Goal: Book appointment/travel/reservation

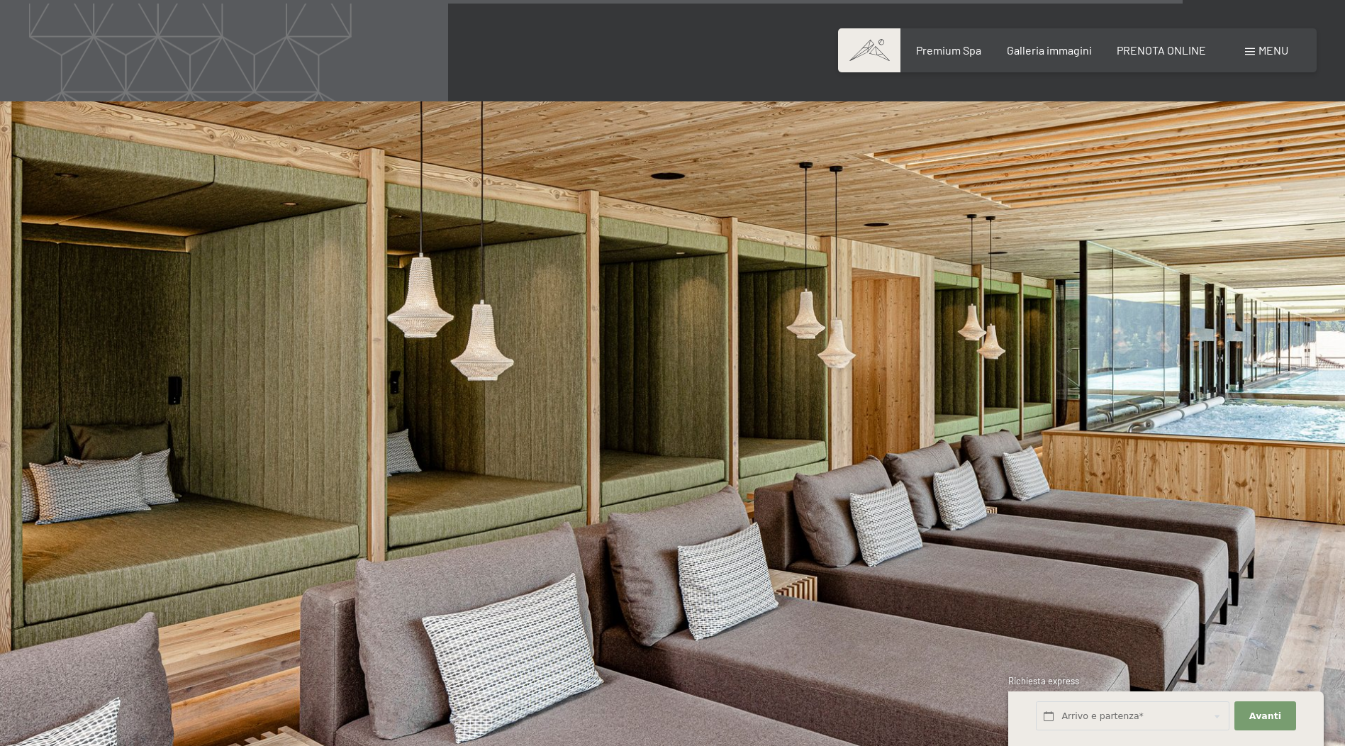
scroll to position [7855, 0]
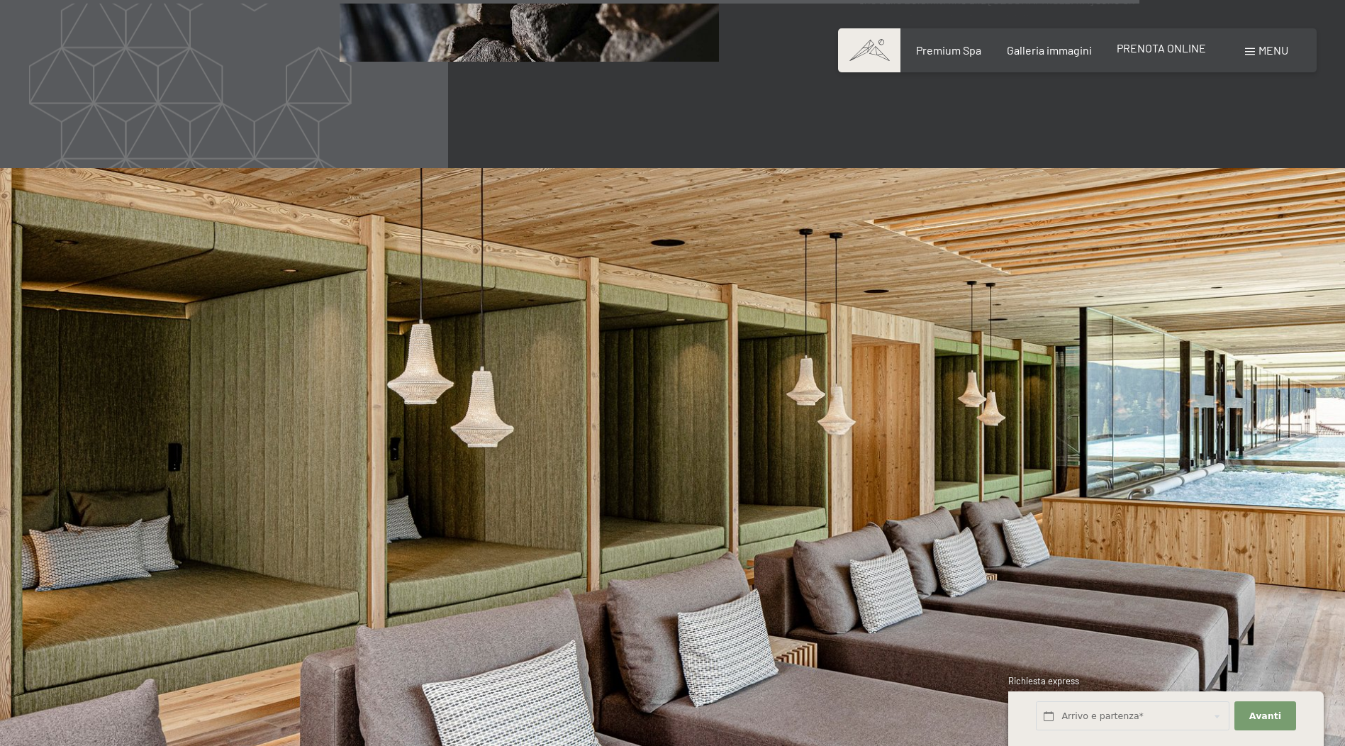
click at [1174, 48] on span "PRENOTA ONLINE" at bounding box center [1161, 47] width 89 height 13
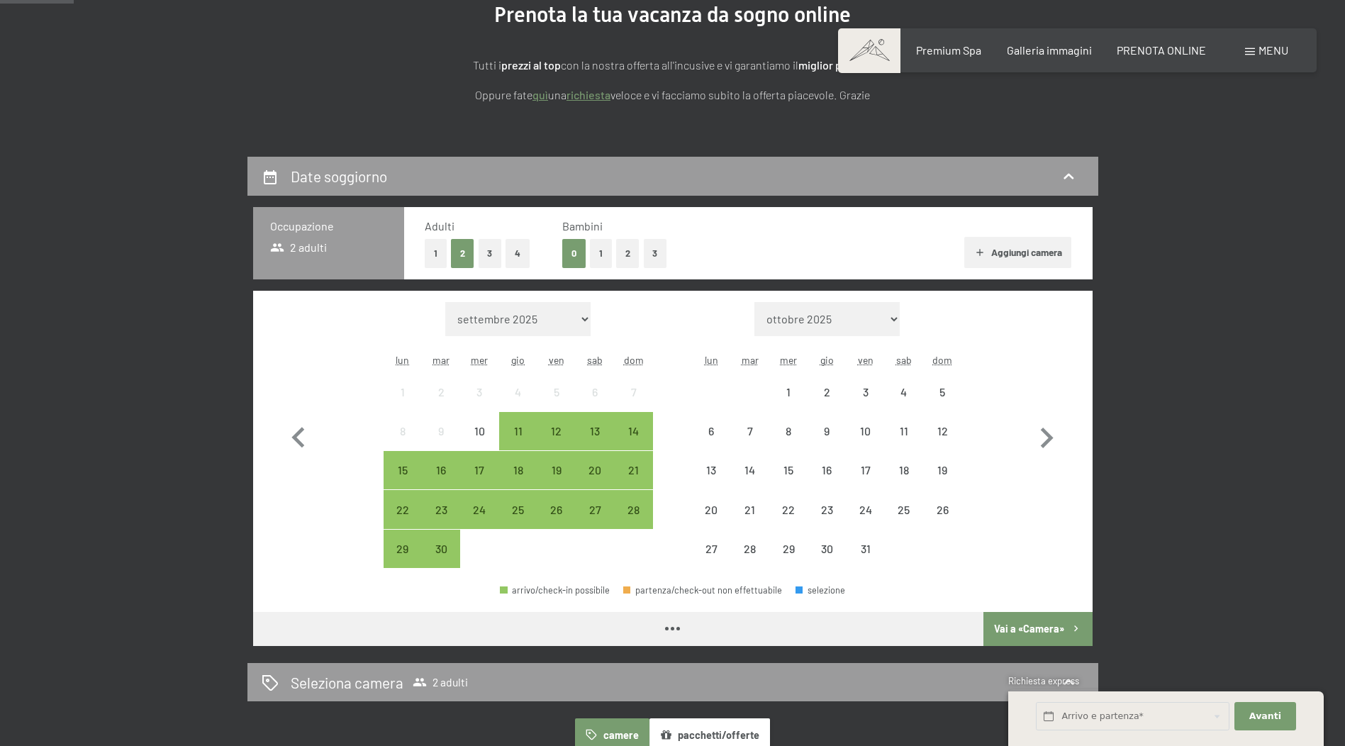
scroll to position [284, 0]
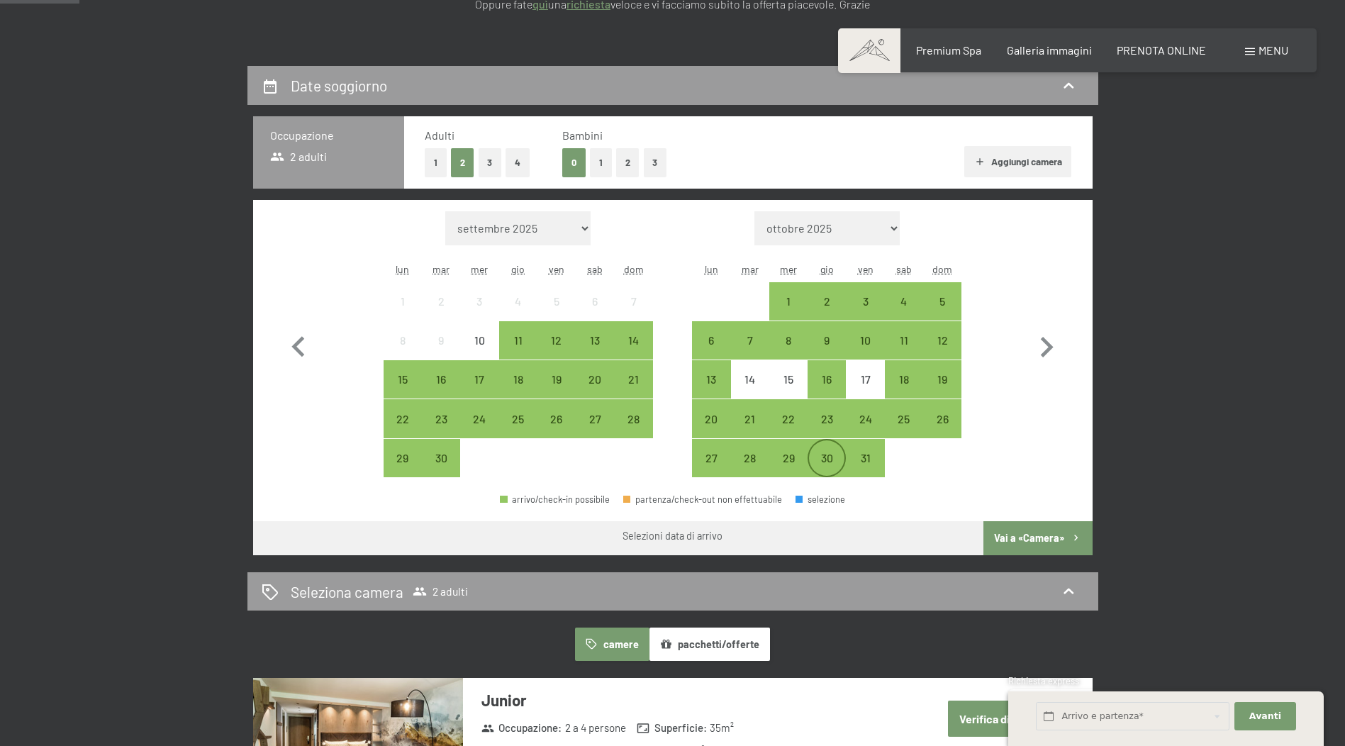
click at [825, 465] on div "30" at bounding box center [826, 469] width 35 height 35
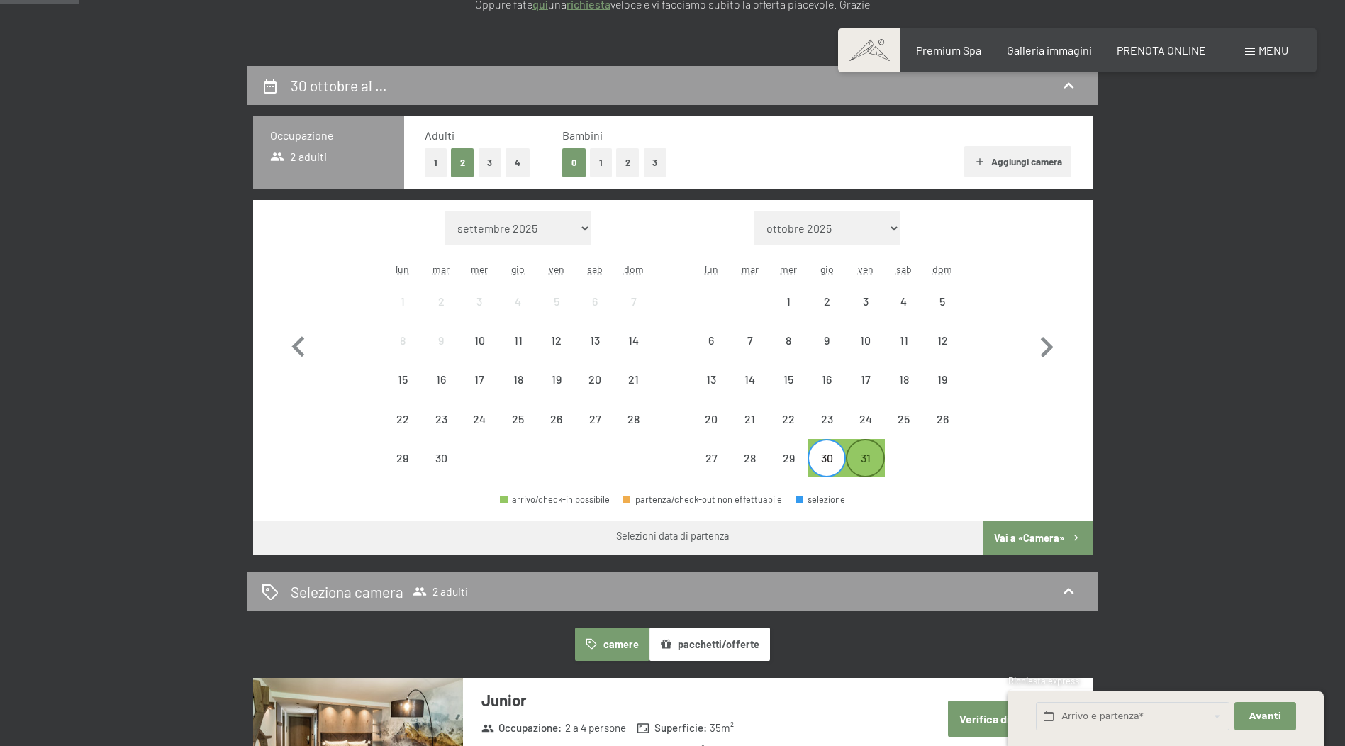
click at [864, 462] on div "31" at bounding box center [864, 469] width 35 height 35
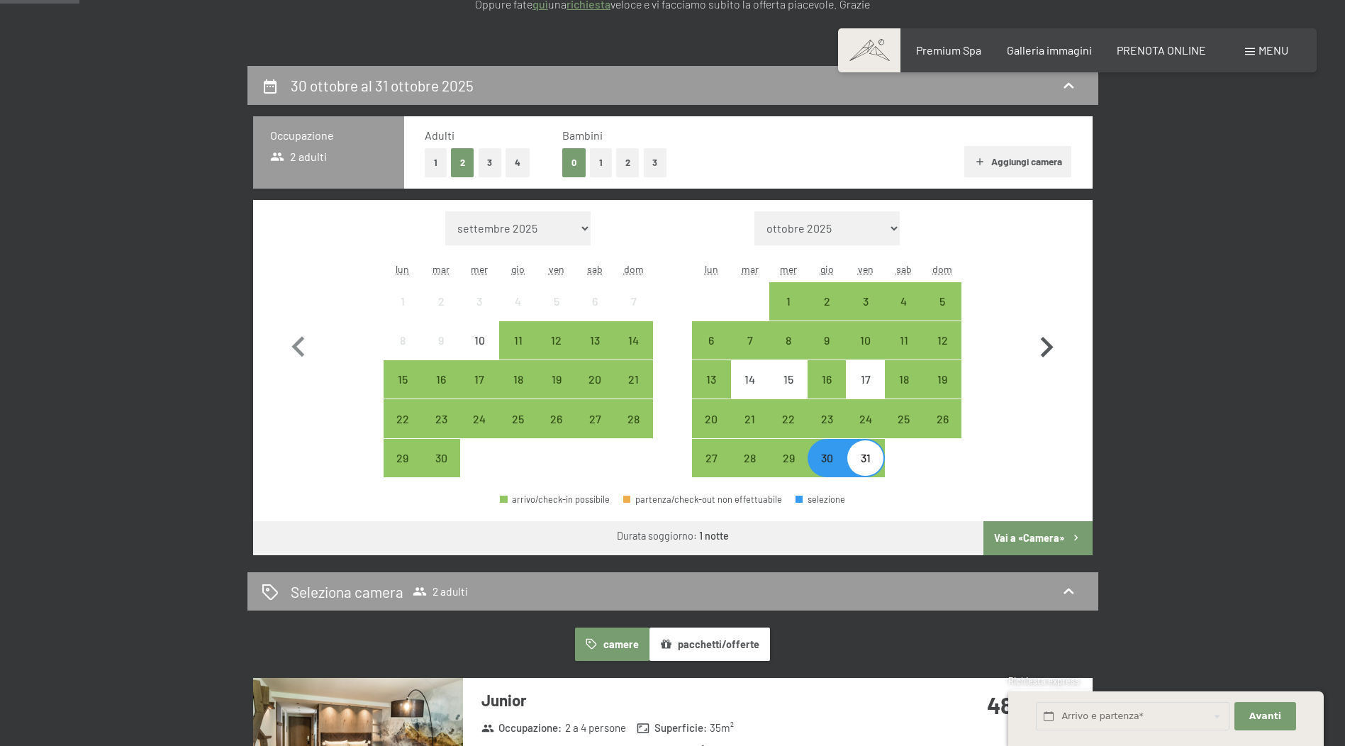
click at [1048, 354] on icon "button" at bounding box center [1046, 347] width 41 height 41
select select "2025-10-01"
select select "2025-11-01"
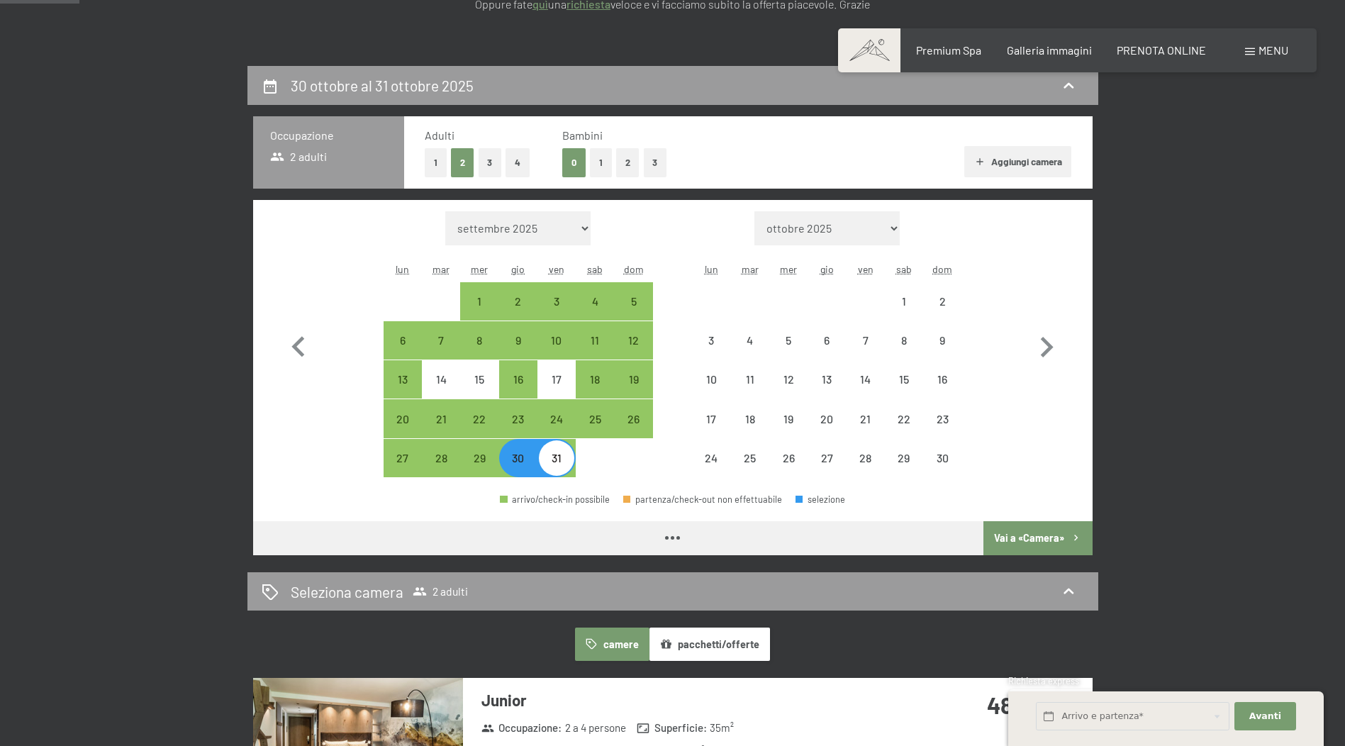
select select "2025-10-01"
select select "2025-11-01"
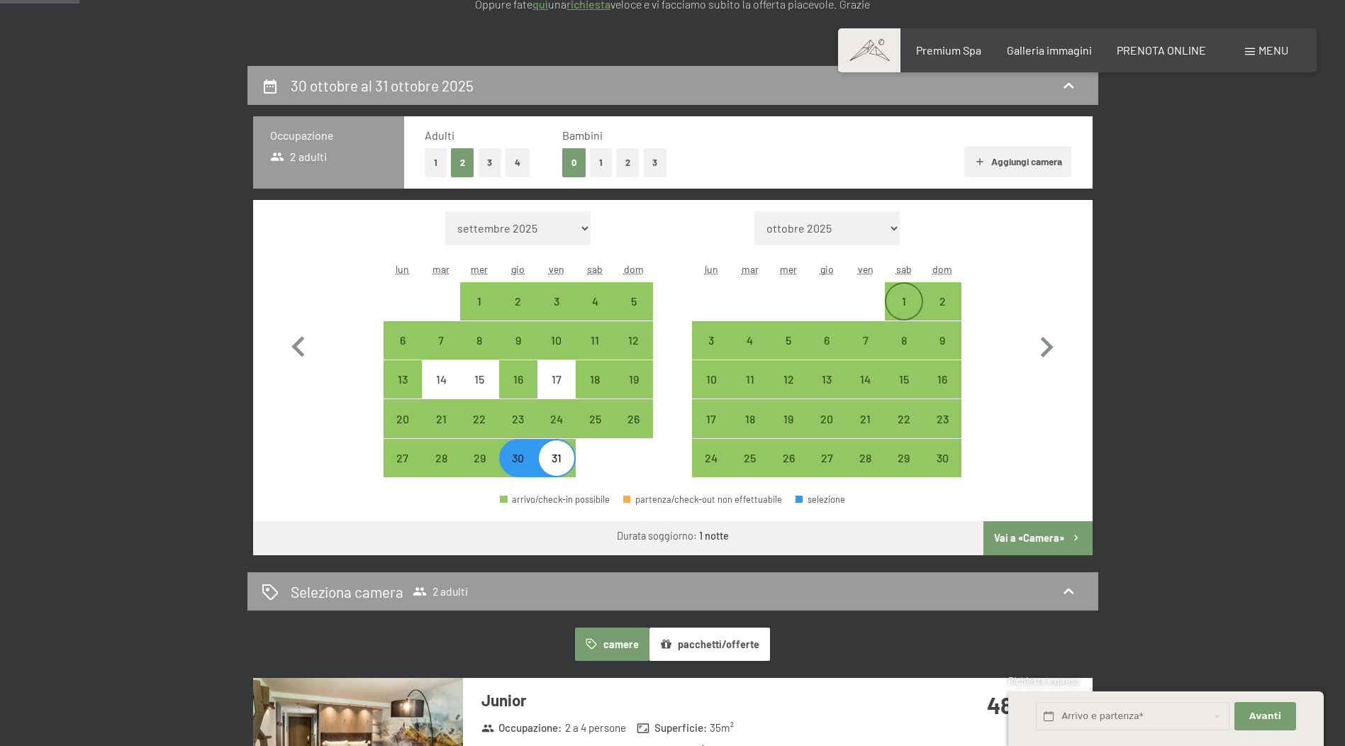
click at [908, 301] on div "1" at bounding box center [903, 313] width 35 height 35
select select "2025-10-01"
select select "2025-11-01"
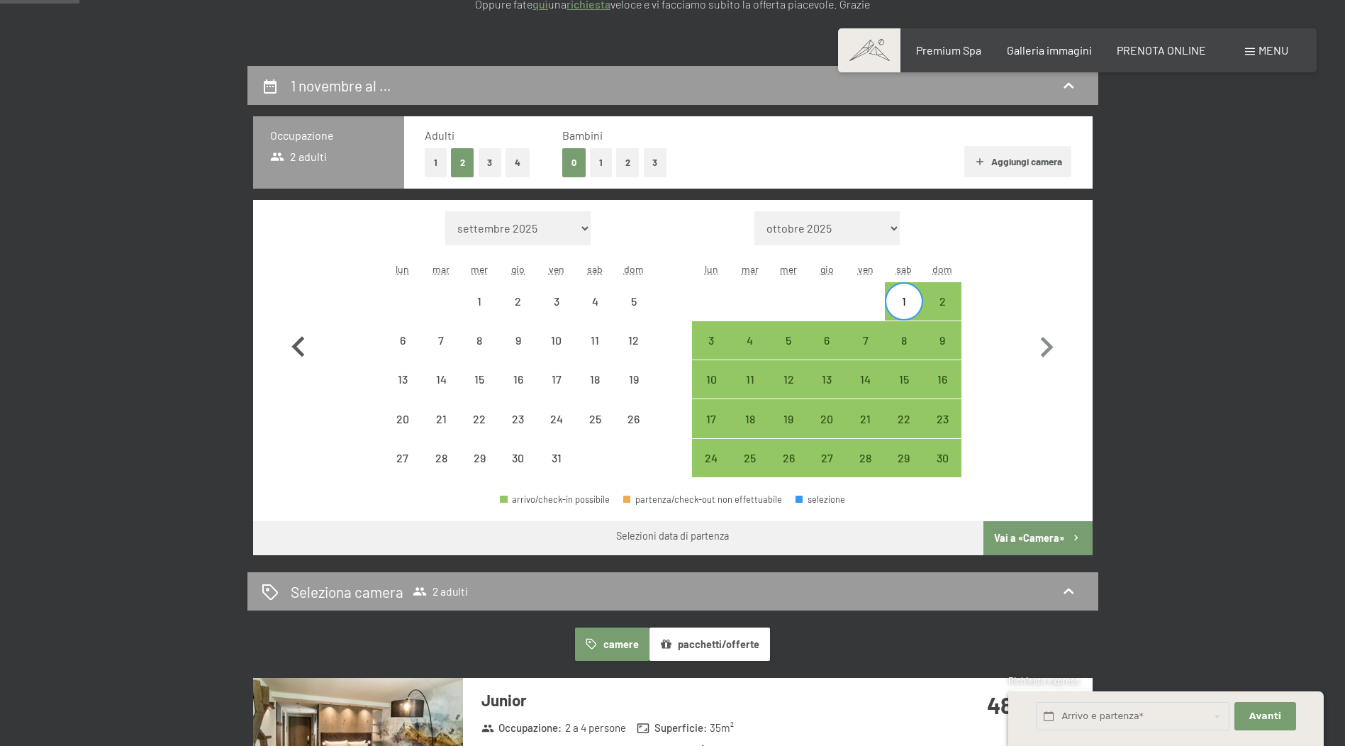
click at [294, 349] on icon "button" at bounding box center [297, 346] width 13 height 21
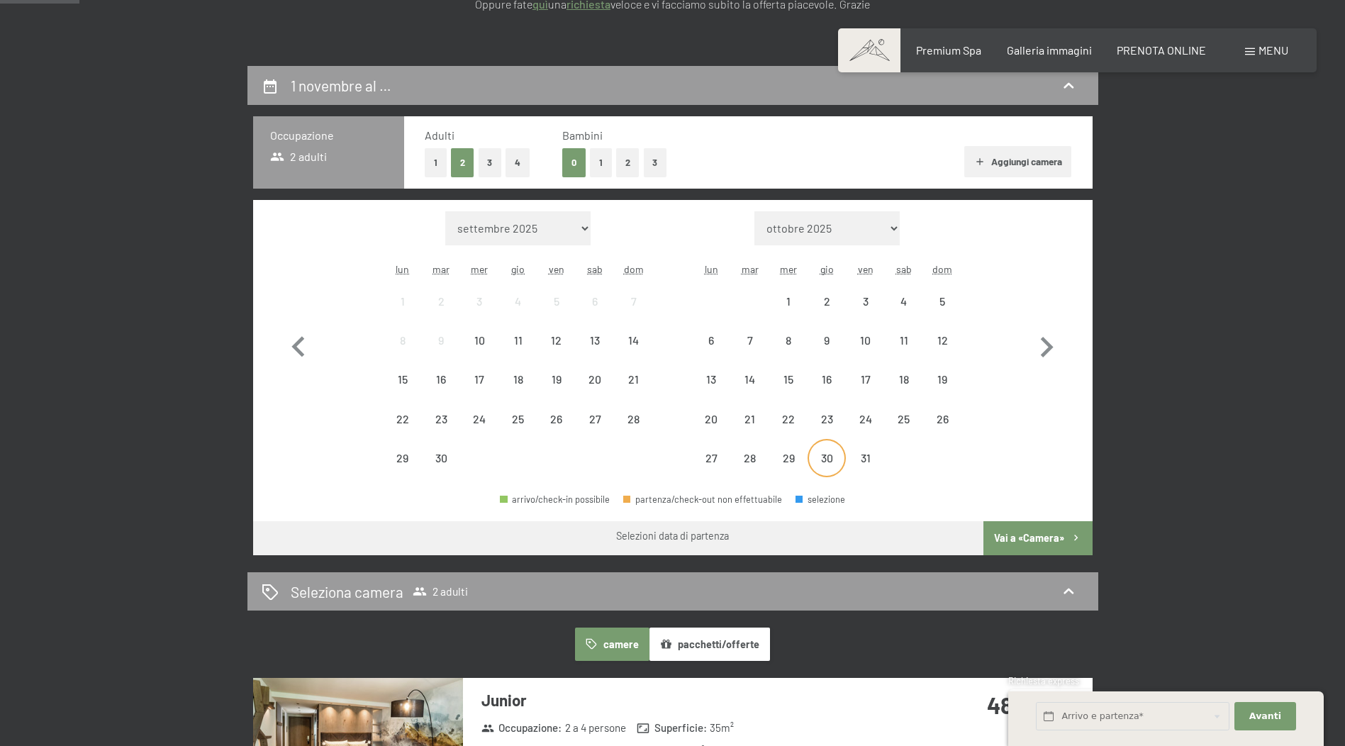
click at [832, 462] on div "30" at bounding box center [826, 469] width 35 height 35
click at [1042, 344] on icon "button" at bounding box center [1046, 347] width 41 height 41
select select "2025-10-01"
select select "2025-11-01"
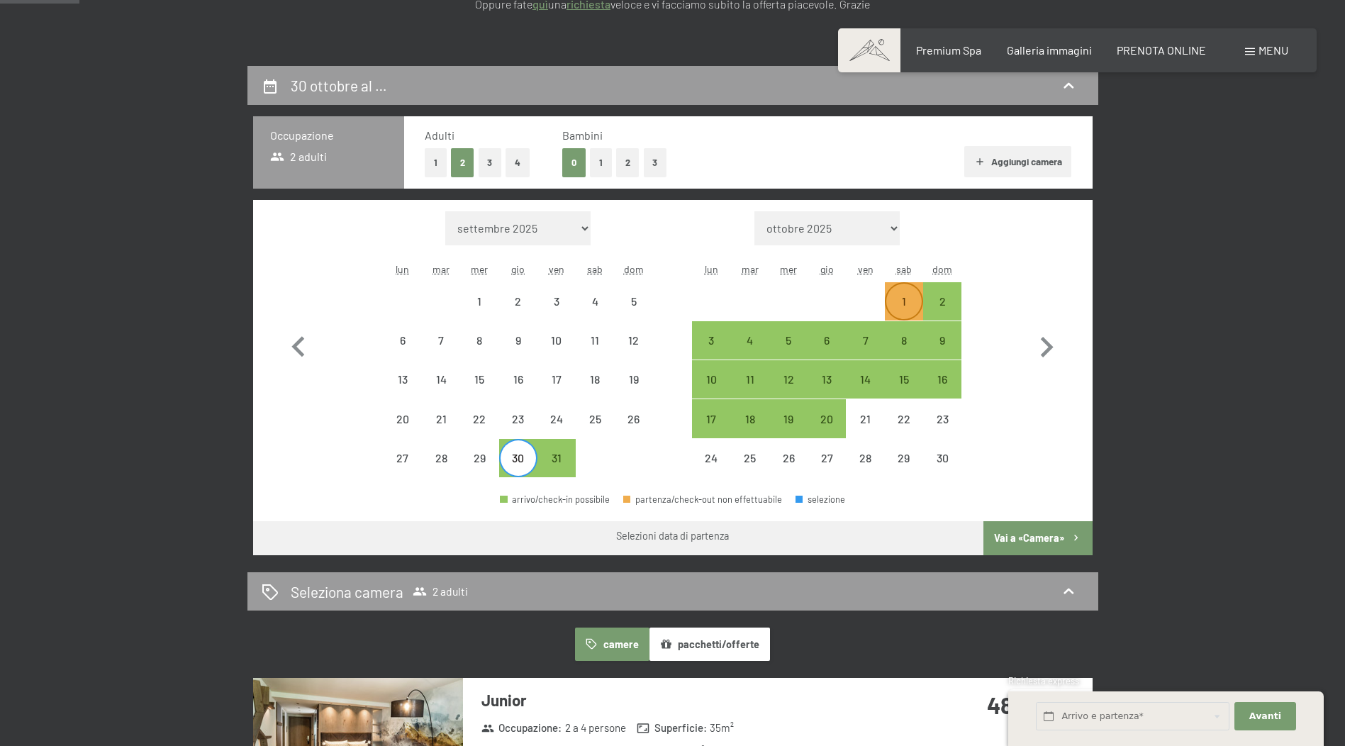
click at [906, 304] on div "1" at bounding box center [903, 313] width 35 height 35
select select "2025-10-01"
select select "2025-11-01"
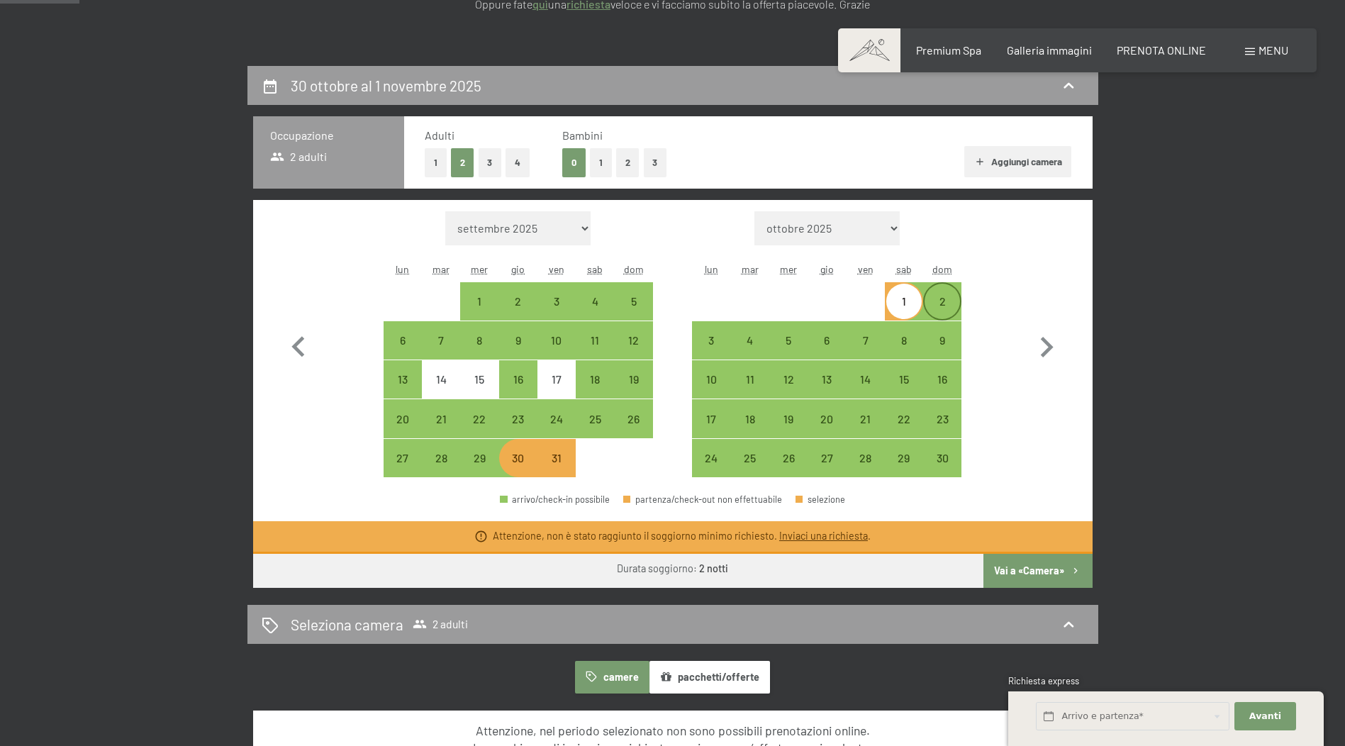
click at [957, 289] on div "2" at bounding box center [942, 301] width 38 height 38
select select "2025-10-01"
select select "2025-11-01"
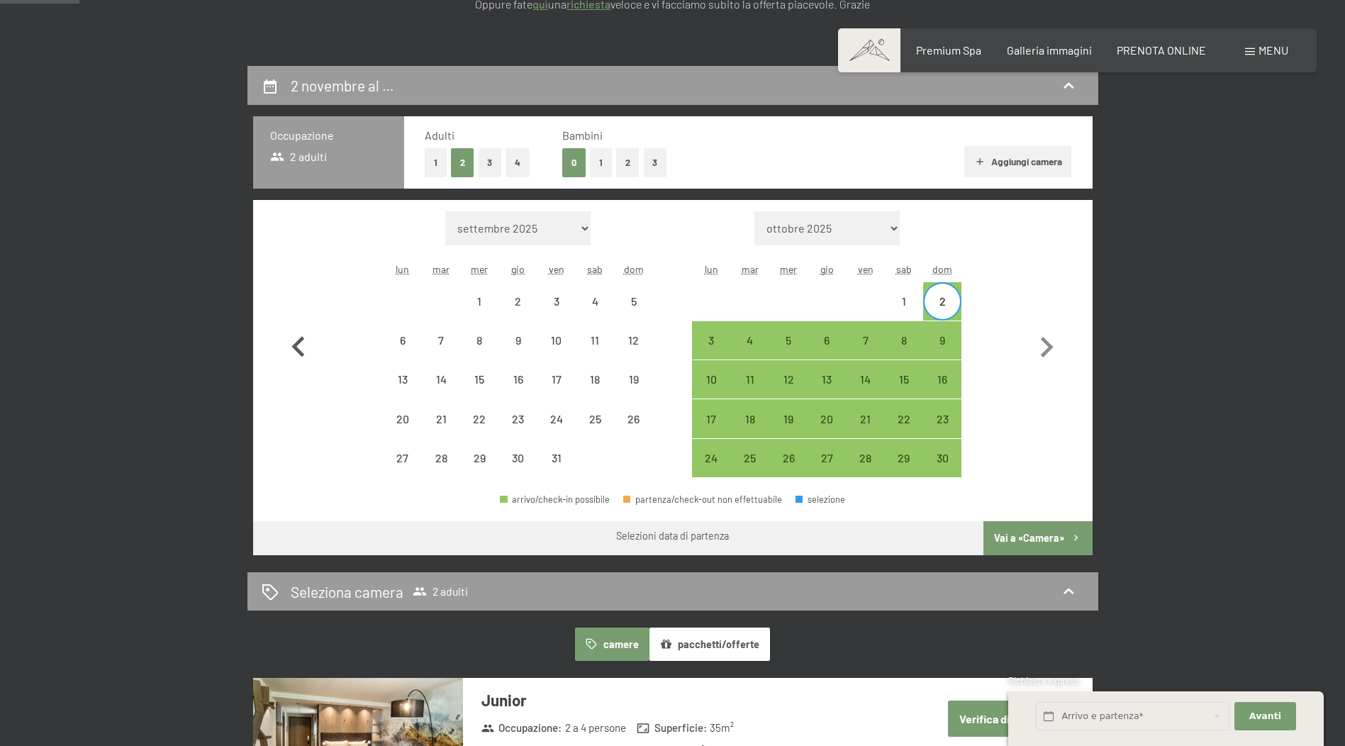
click at [296, 332] on icon "button" at bounding box center [298, 347] width 41 height 41
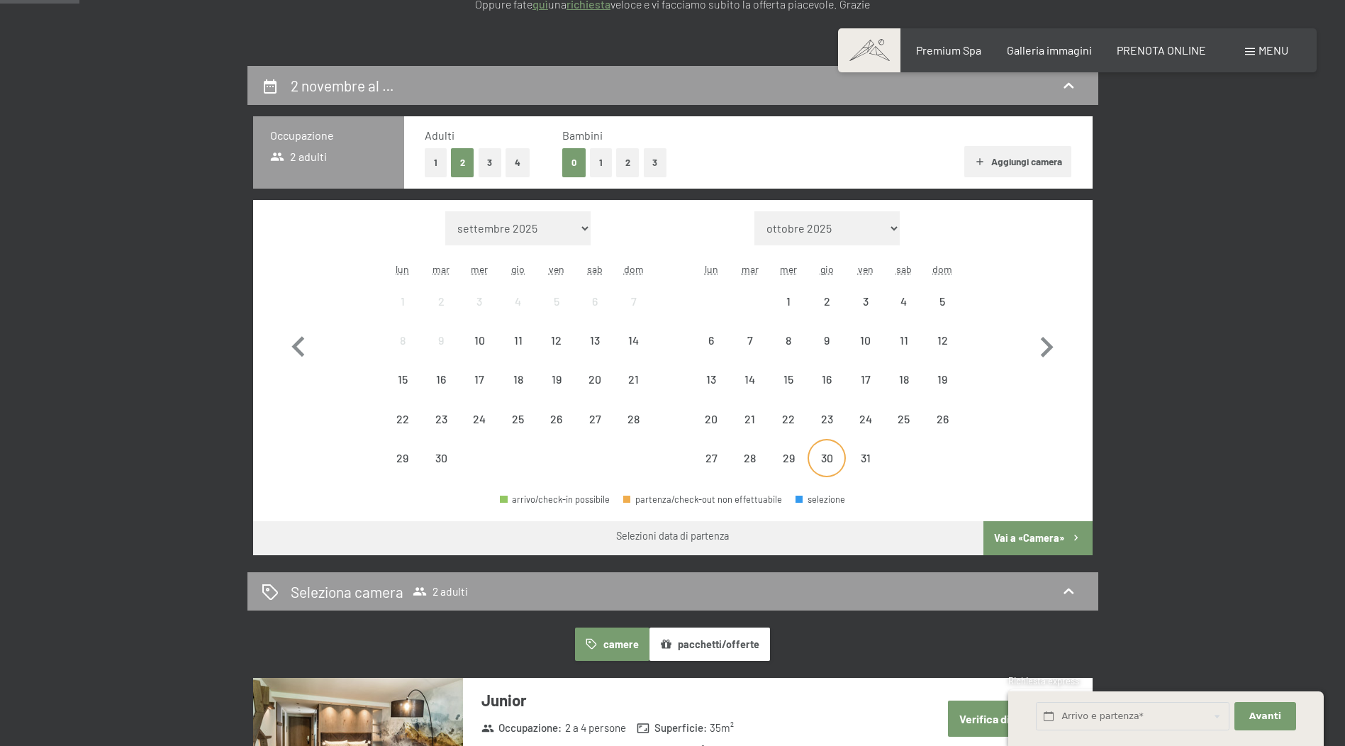
click at [821, 455] on div "30" at bounding box center [826, 469] width 35 height 35
click at [1035, 343] on icon "button" at bounding box center [1046, 347] width 41 height 41
select select "2025-10-01"
select select "2025-11-01"
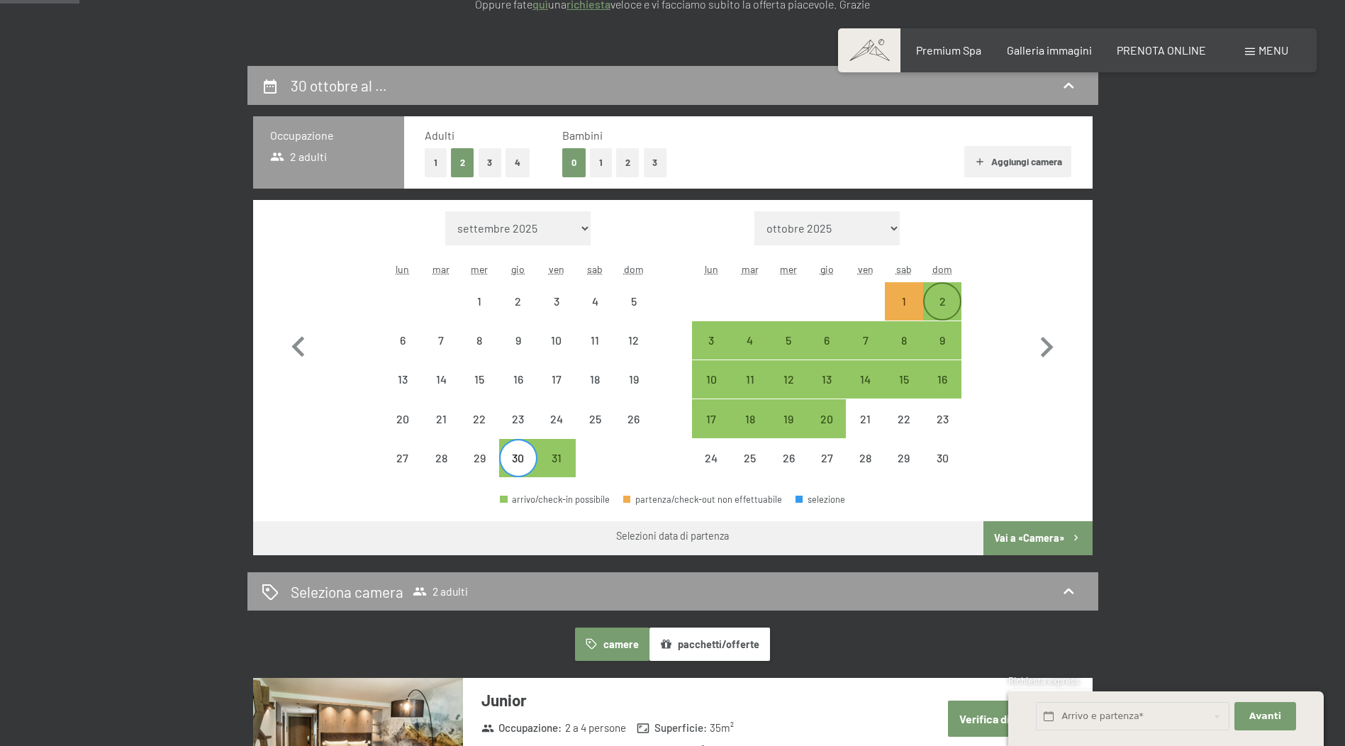
click at [929, 296] on div "2" at bounding box center [942, 313] width 35 height 35
select select "2025-10-01"
select select "2025-11-01"
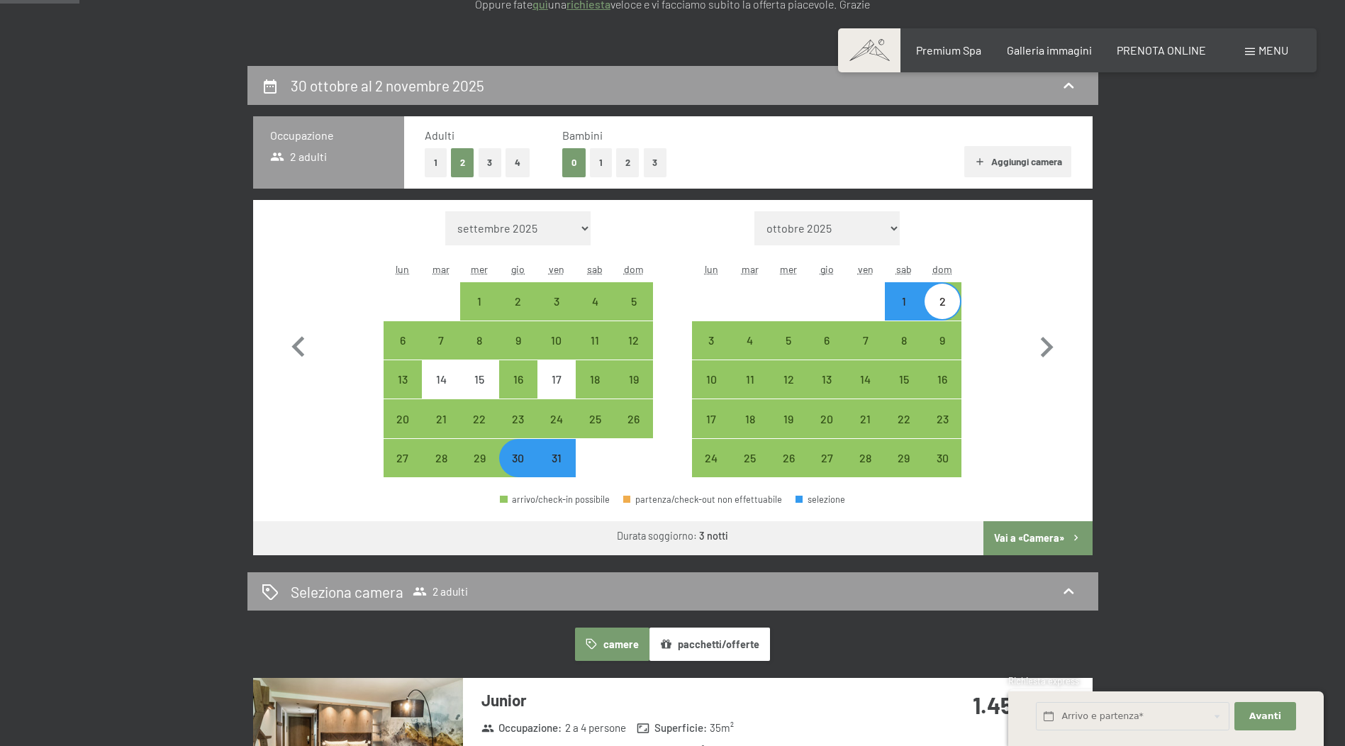
click at [1042, 532] on button "Vai a «Camera»" at bounding box center [1038, 538] width 109 height 34
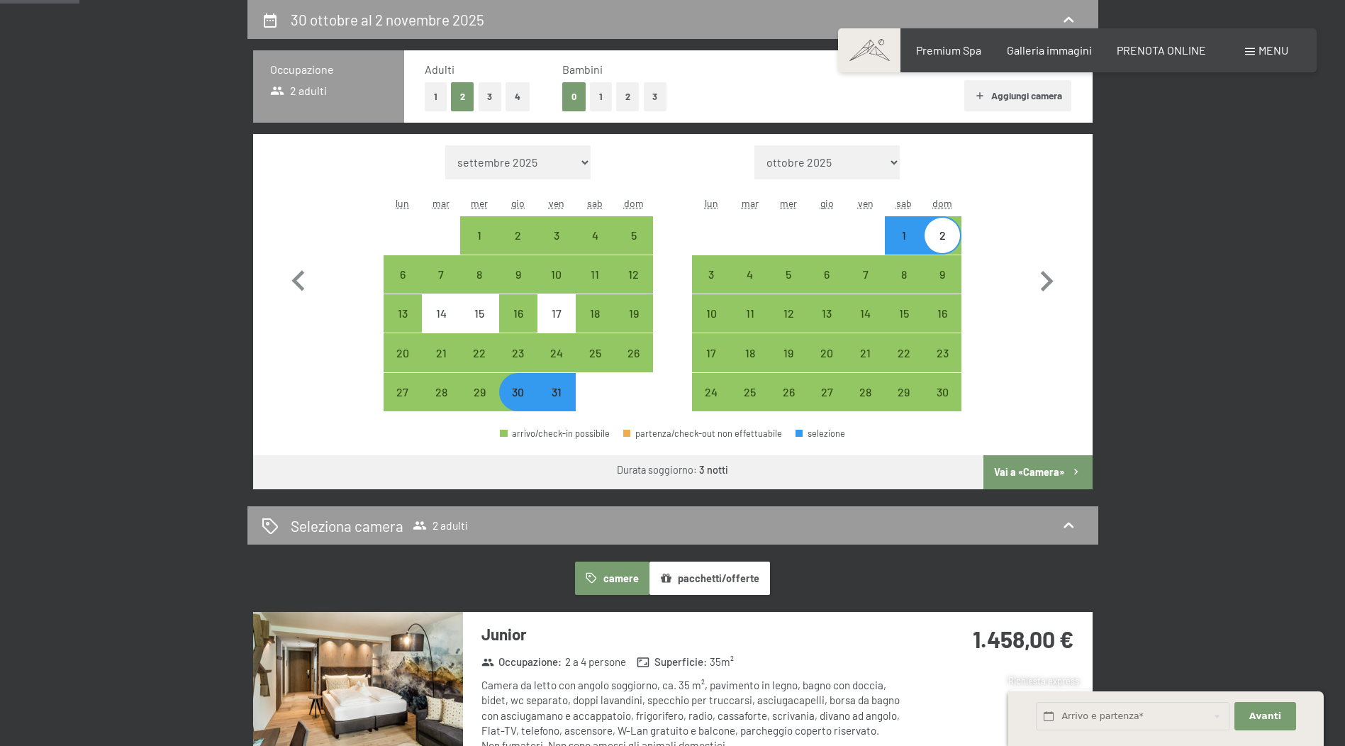
select select "2025-10-01"
select select "2025-11-01"
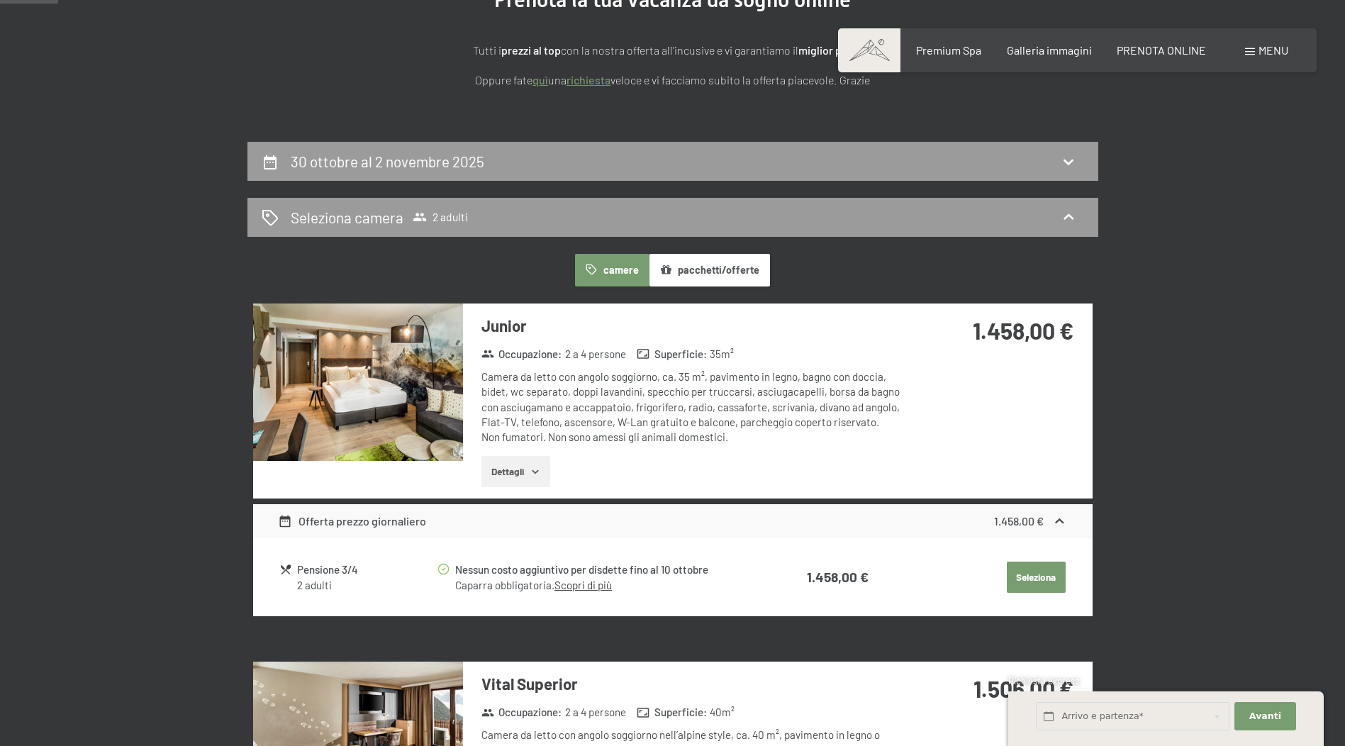
scroll to position [0, 0]
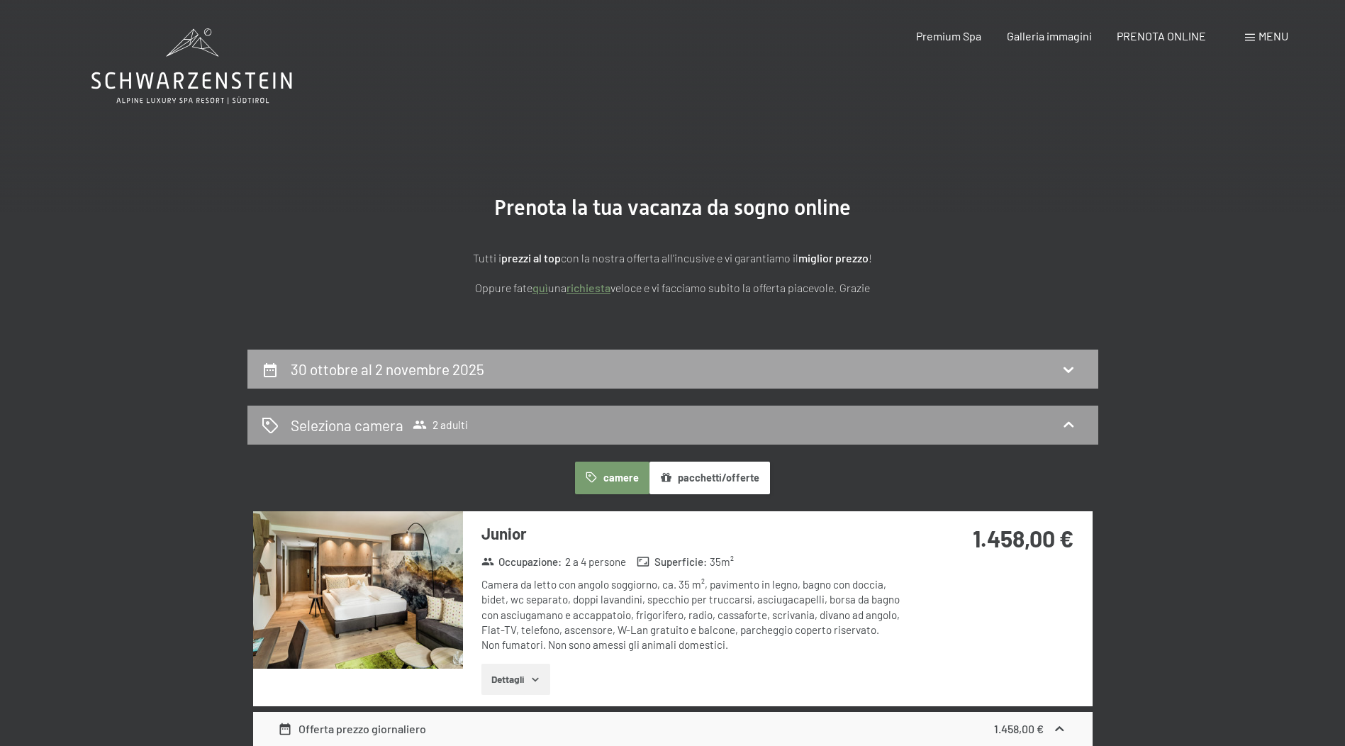
click at [550, 364] on div "30 ottobre al 2 novembre 2025" at bounding box center [673, 369] width 823 height 21
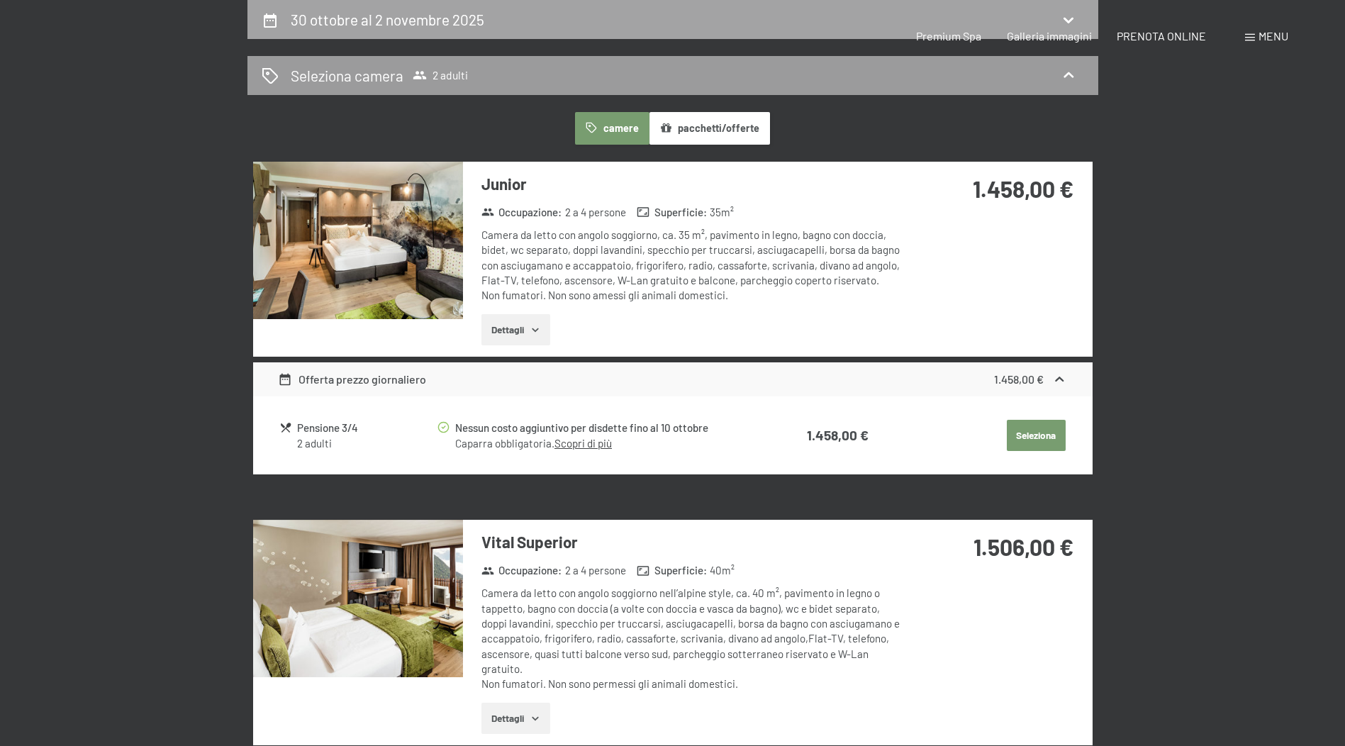
select select "2025-10-01"
select select "2025-11-01"
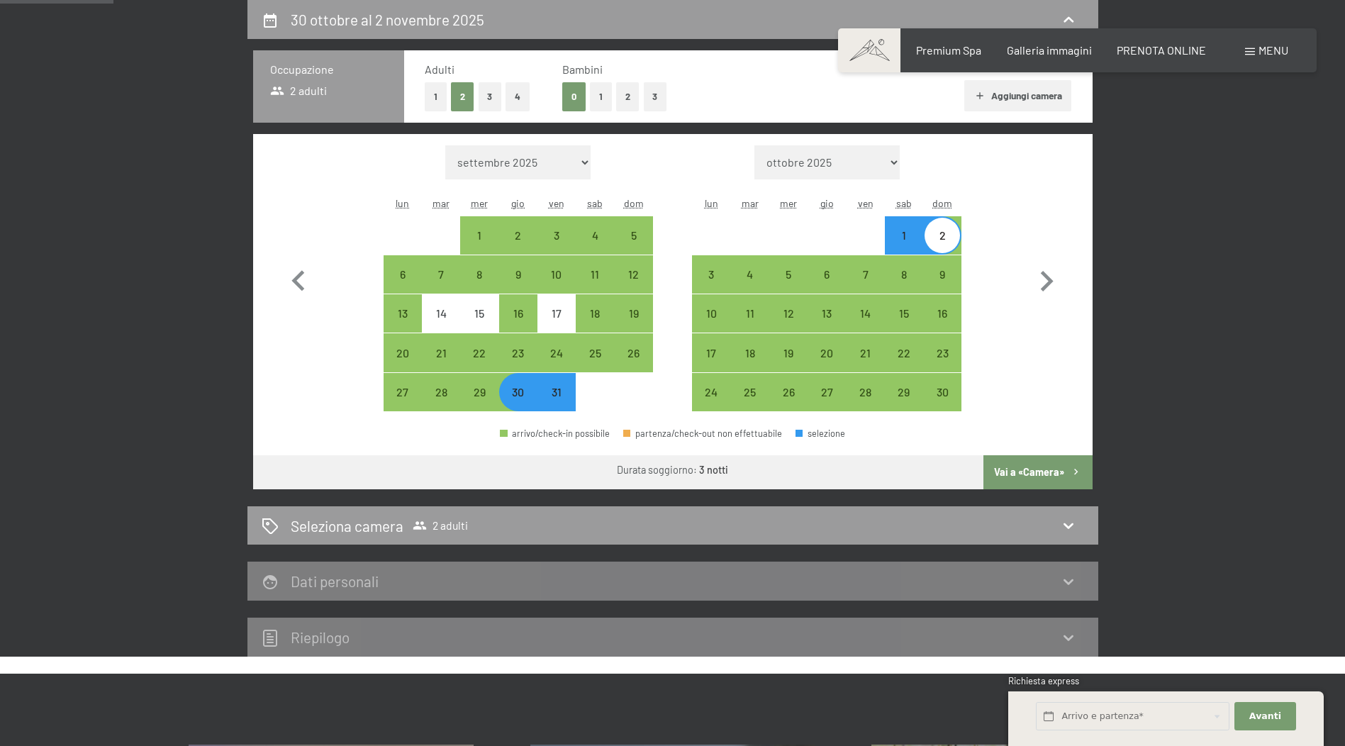
click at [906, 241] on div "1" at bounding box center [903, 247] width 35 height 35
select select "2025-10-01"
select select "2025-11-01"
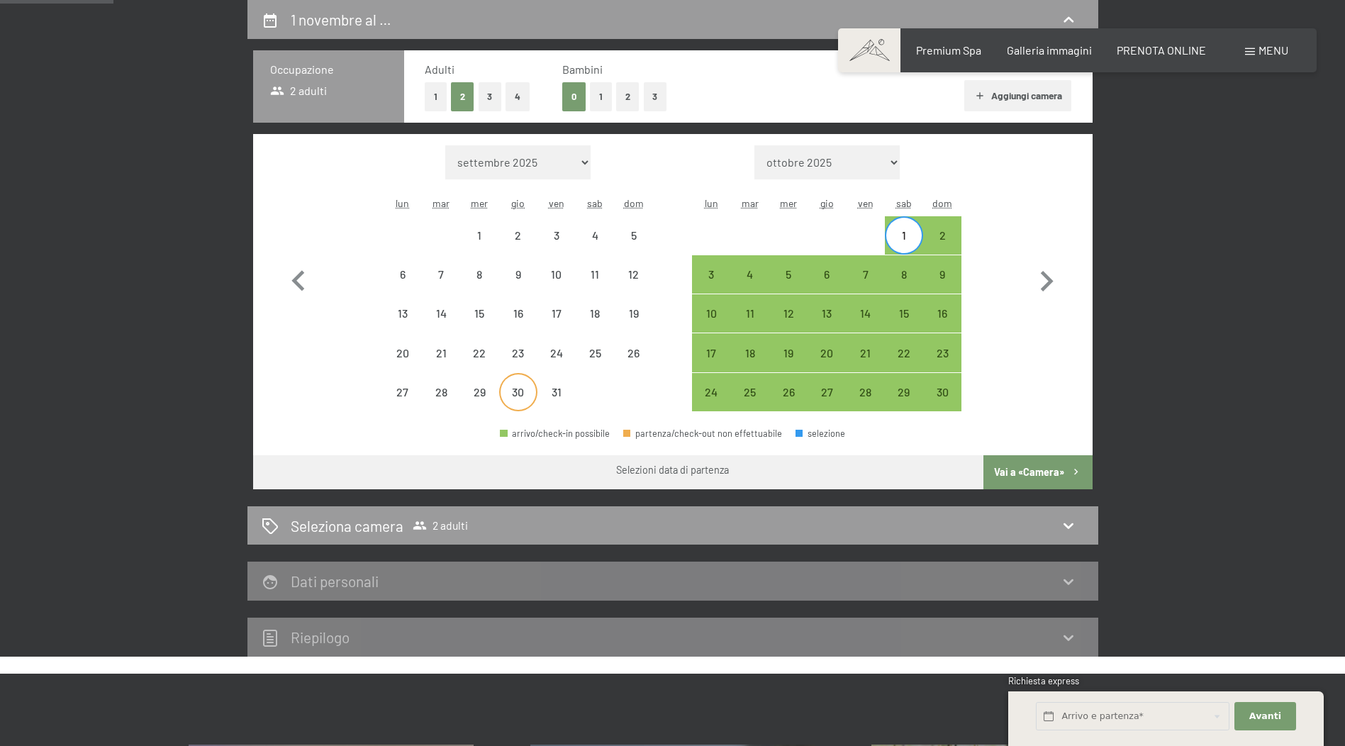
click at [514, 391] on div "30" at bounding box center [518, 403] width 35 height 35
select select "2025-10-01"
select select "2025-11-01"
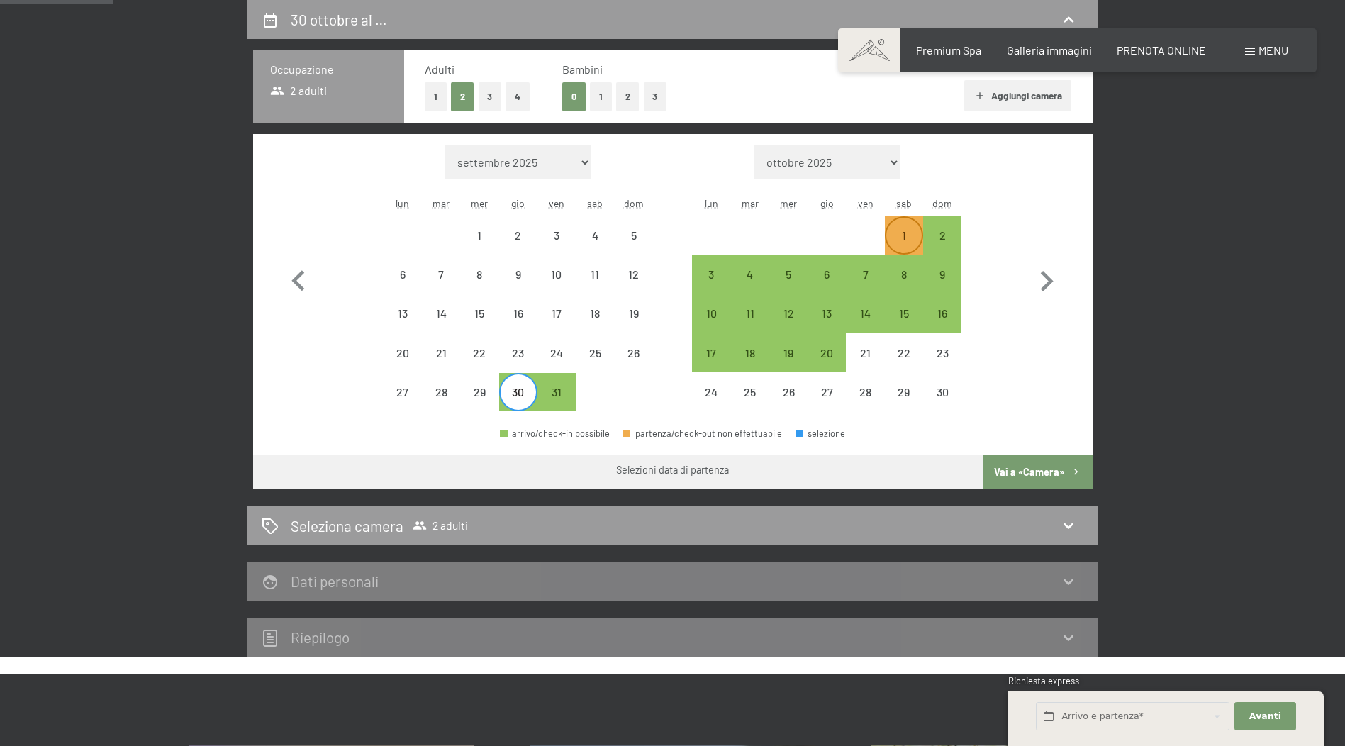
click at [908, 230] on div "1" at bounding box center [903, 247] width 35 height 35
select select "2025-10-01"
select select "2025-11-01"
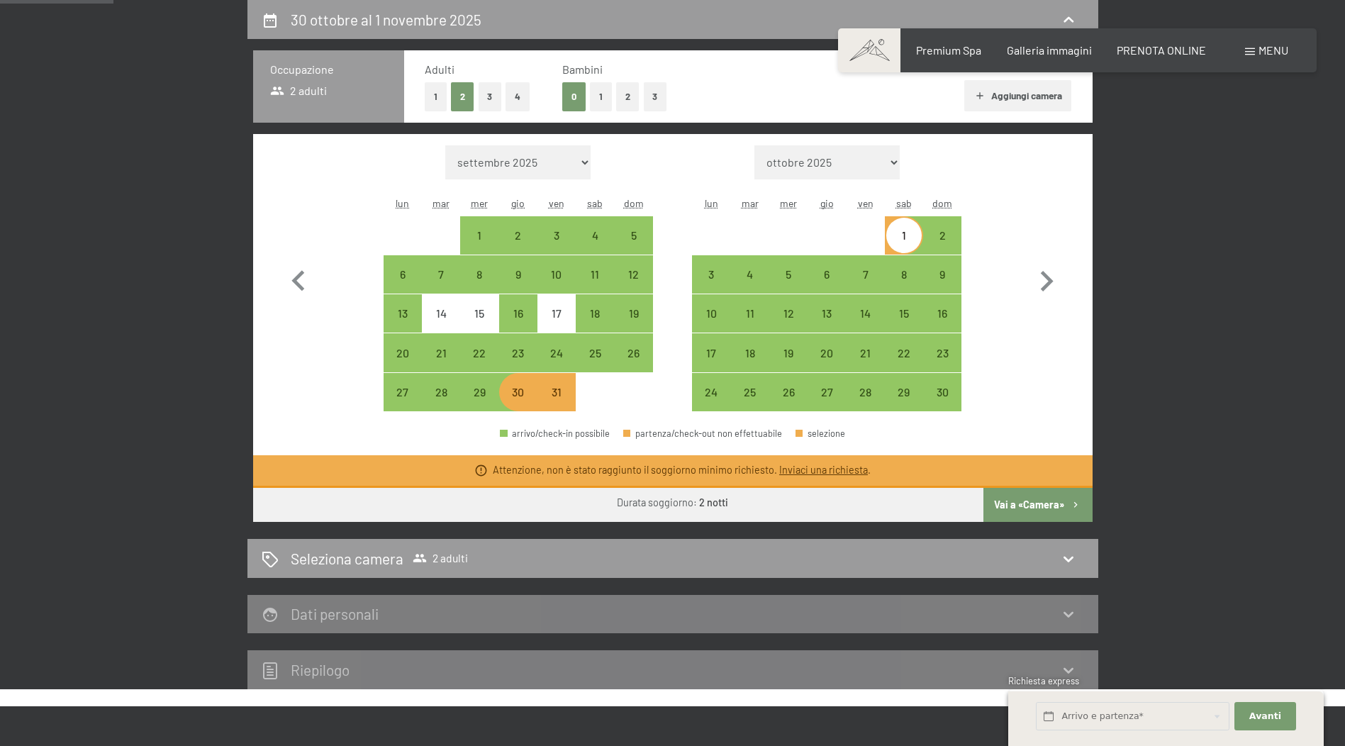
click at [1028, 501] on button "Vai a «Camera»" at bounding box center [1038, 505] width 109 height 34
select select "2025-10-01"
select select "2025-11-01"
